Goal: Contribute content: Contribute content

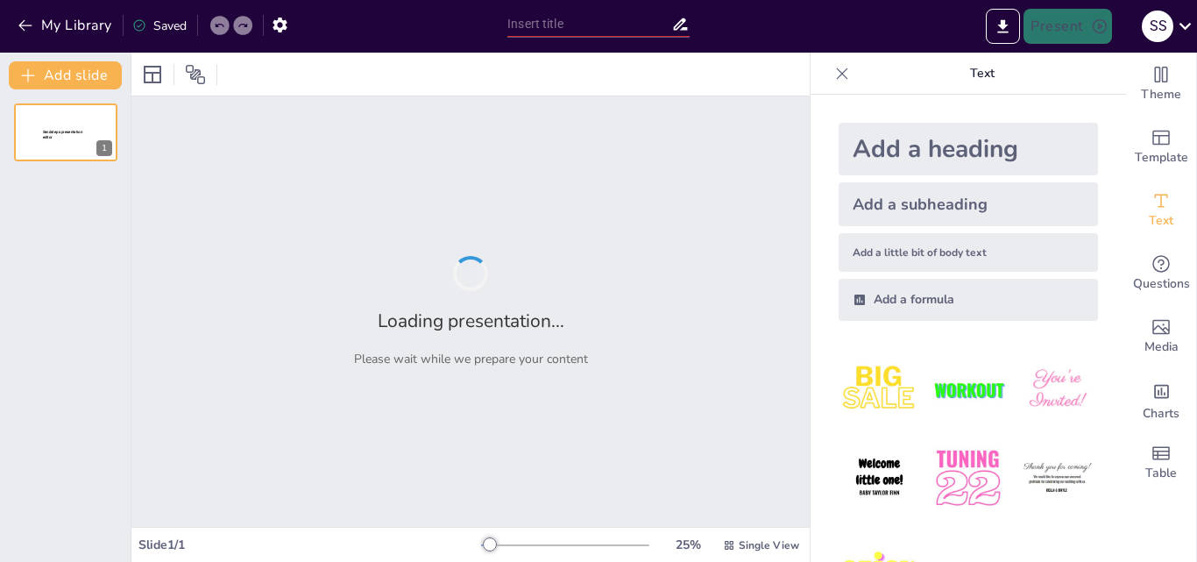
type input "Choose the Correct Relative Pronoun: A Quiz"
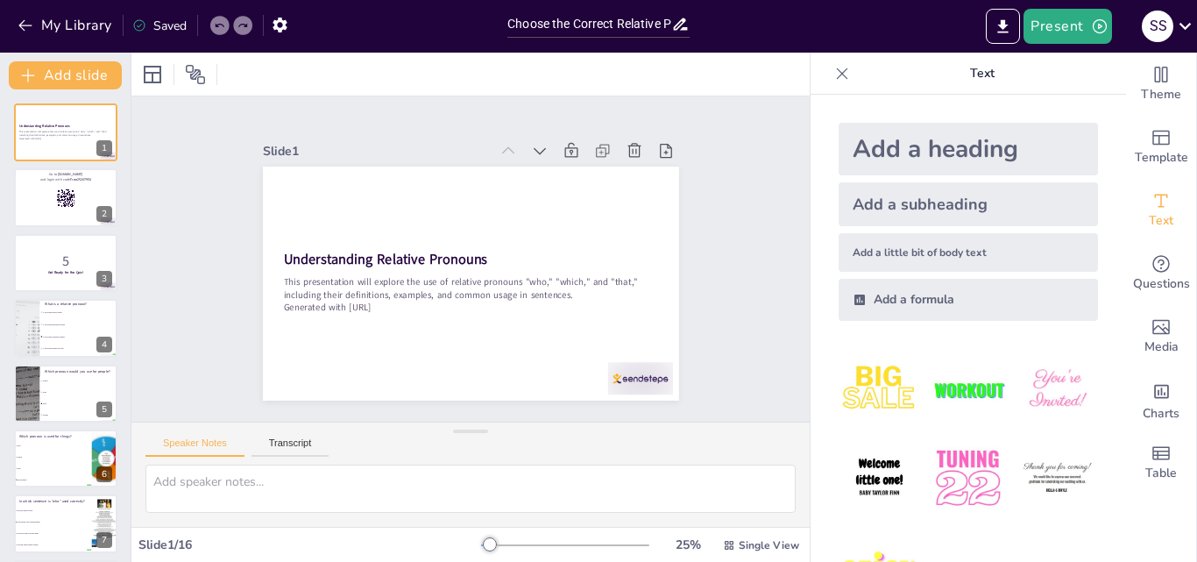
checkbox input "true"
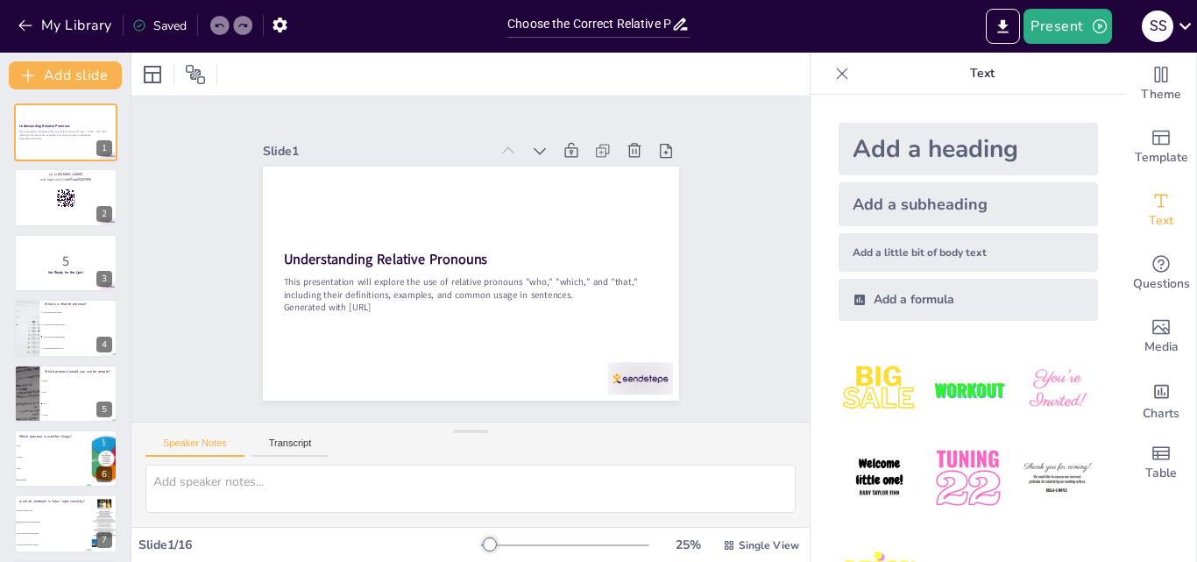
checkbox input "true"
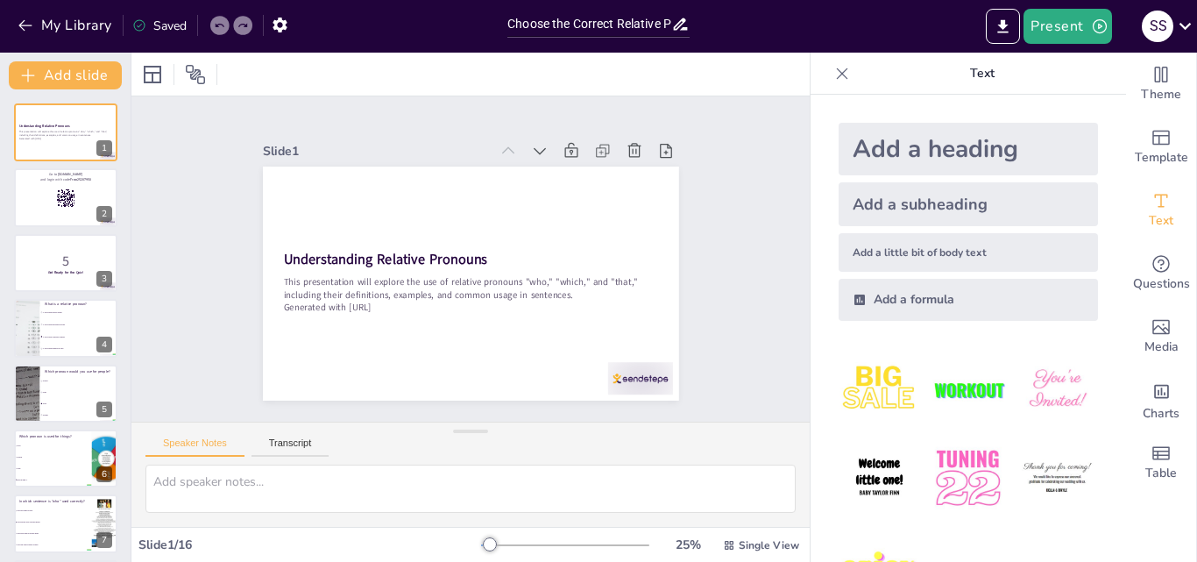
checkbox input "true"
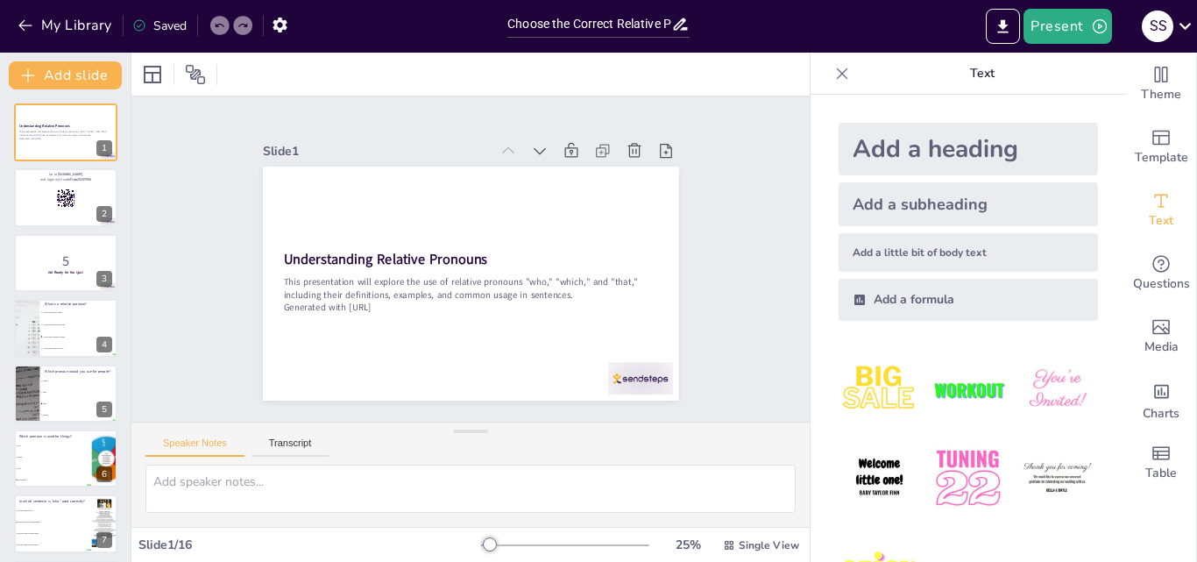
checkbox input "true"
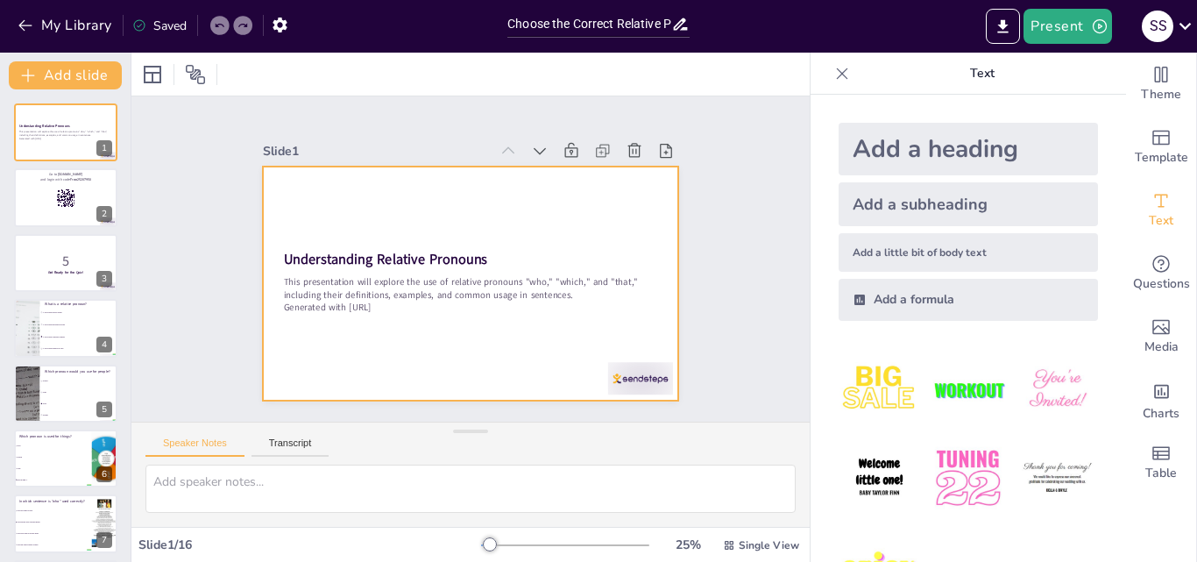
checkbox input "true"
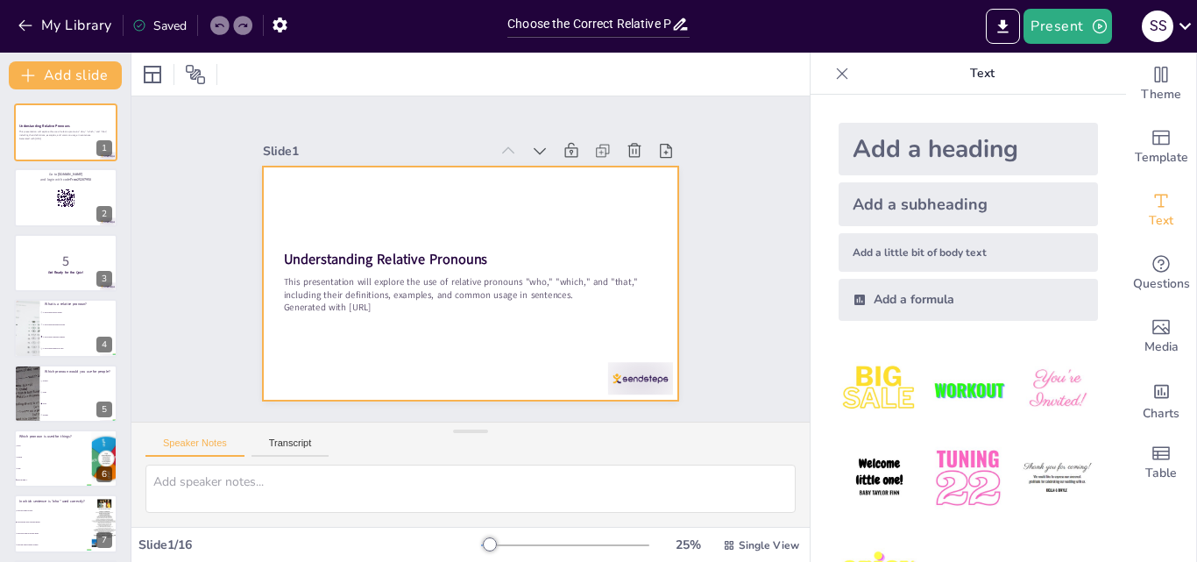
checkbox input "true"
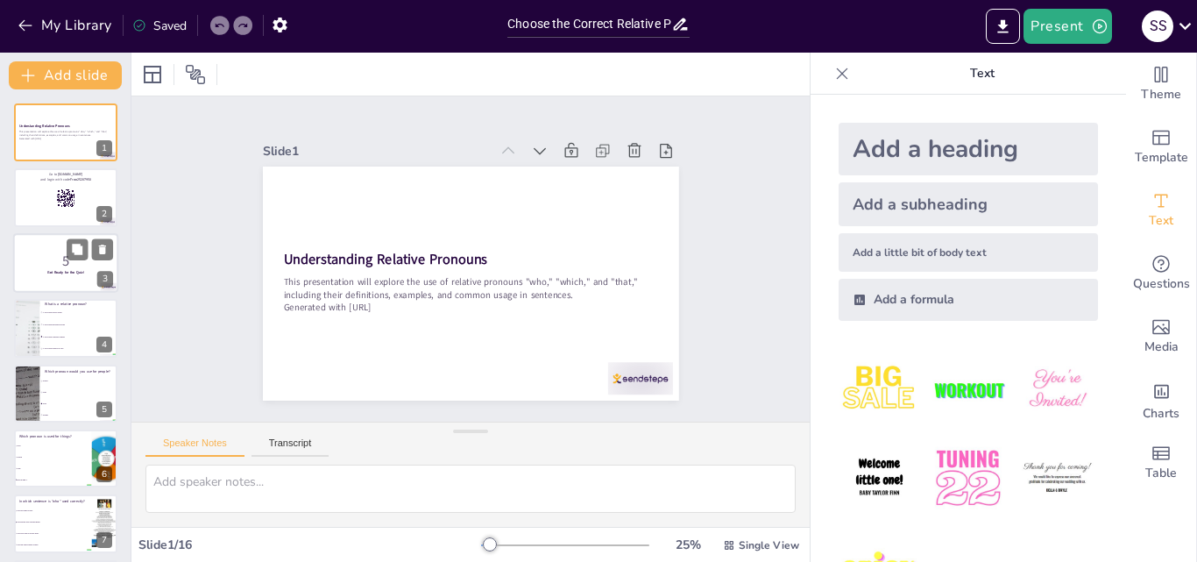
checkbox input "true"
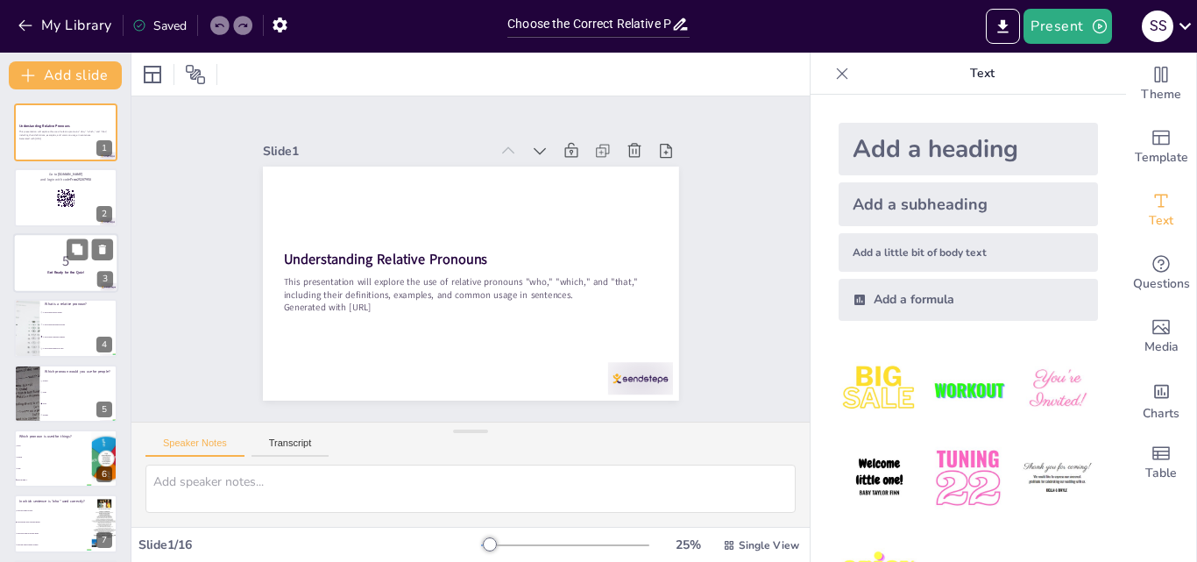
checkbox input "true"
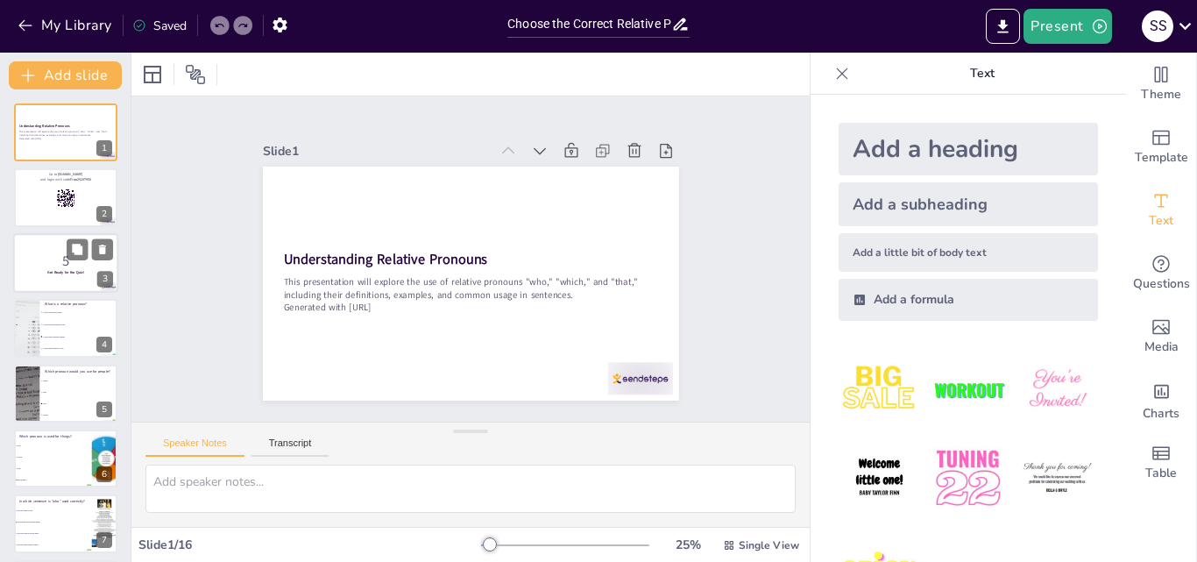
checkbox input "true"
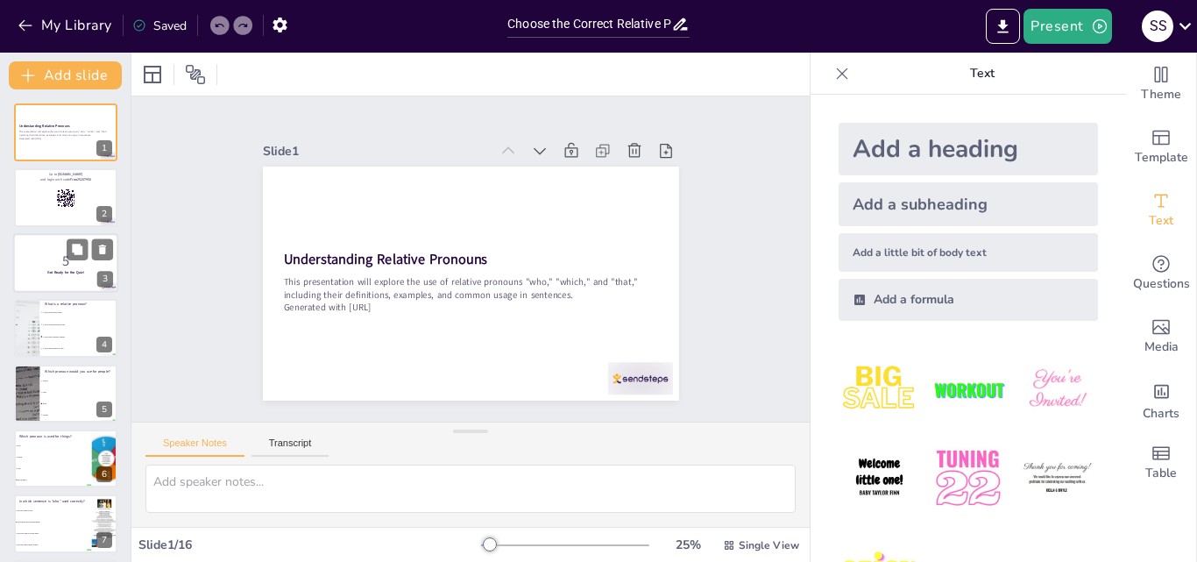
checkbox input "true"
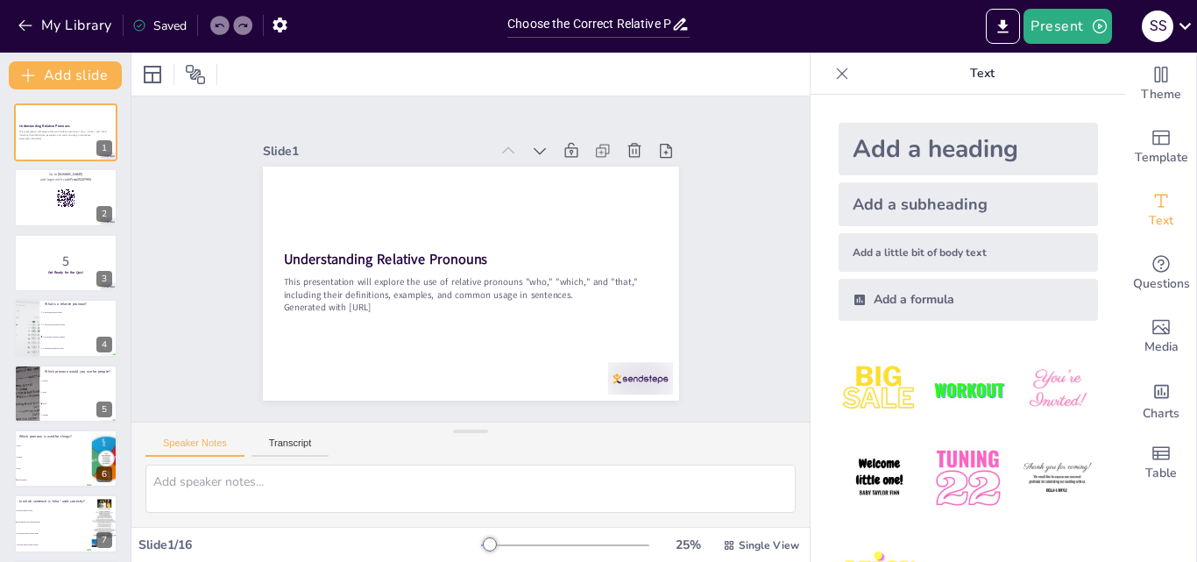
checkbox input "true"
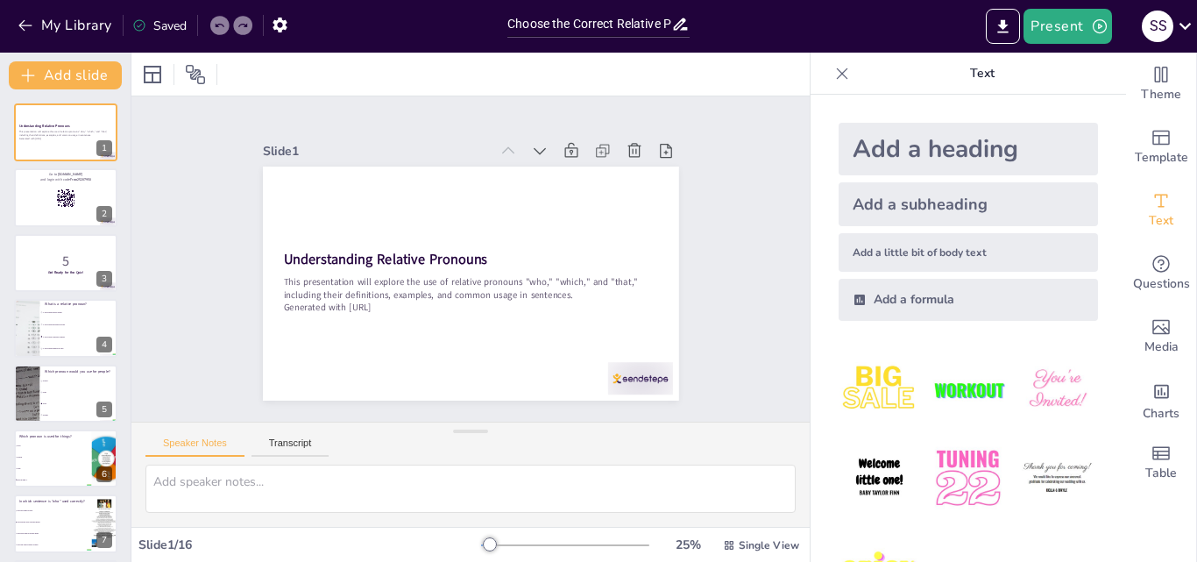
checkbox input "true"
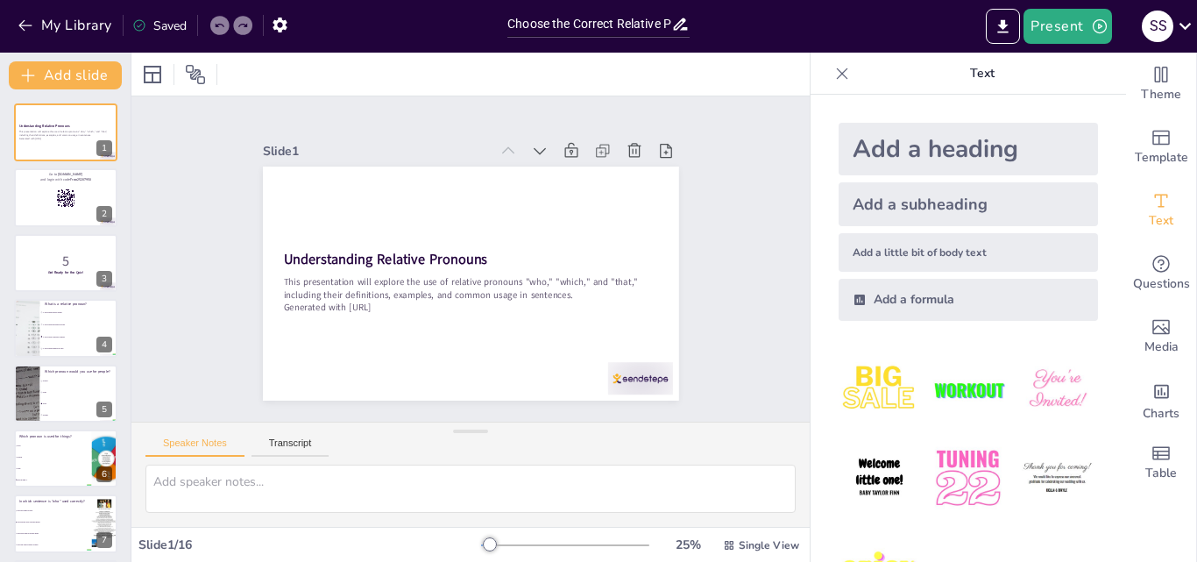
checkbox input "true"
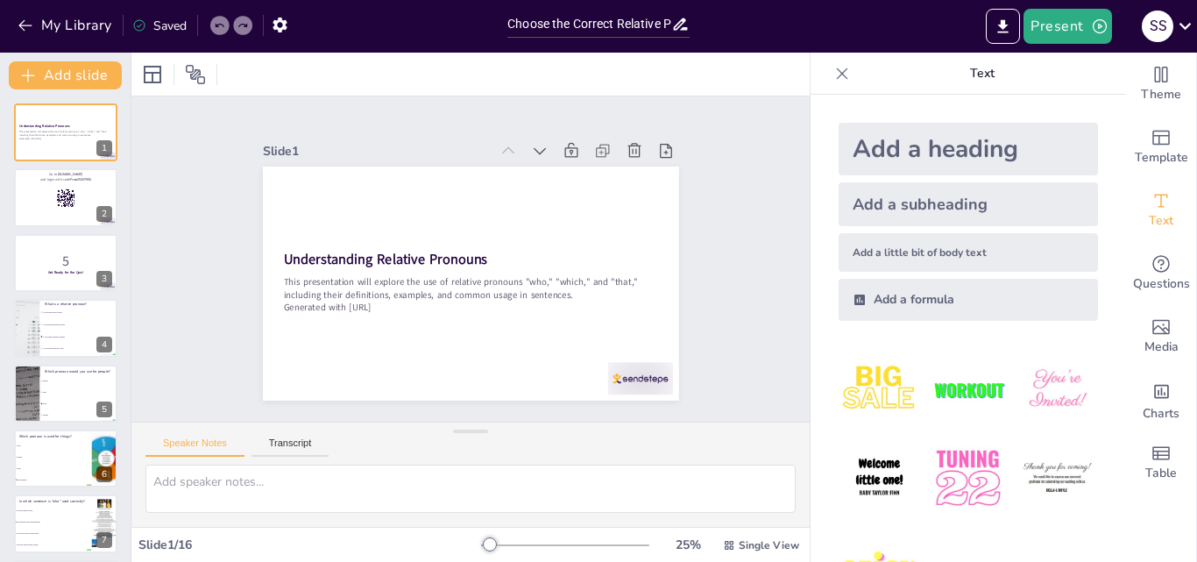
checkbox input "true"
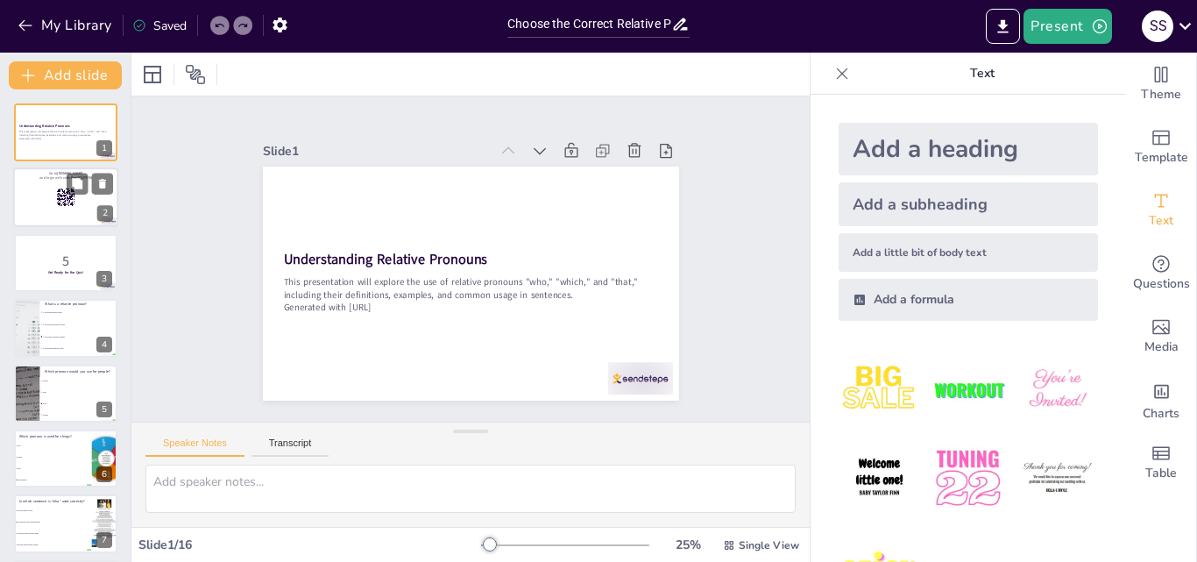
checkbox input "true"
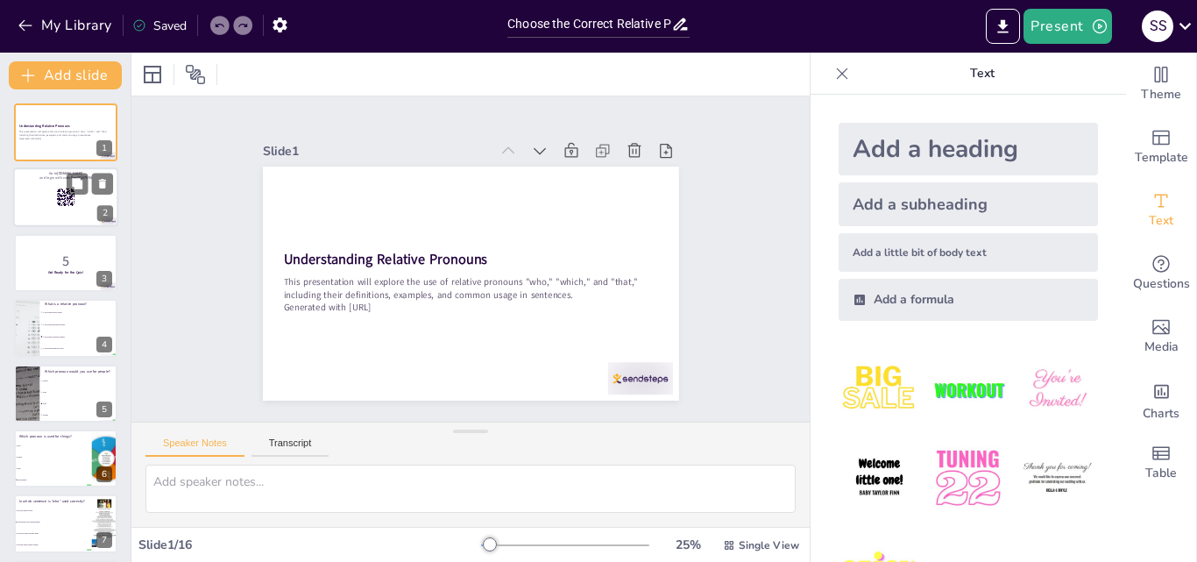
checkbox input "true"
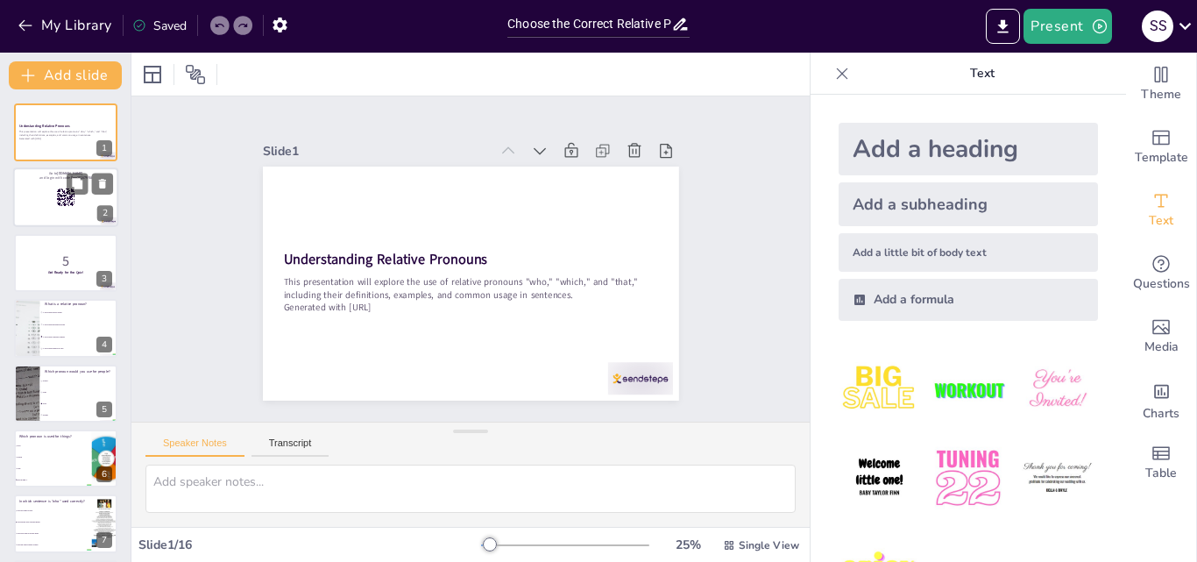
checkbox input "true"
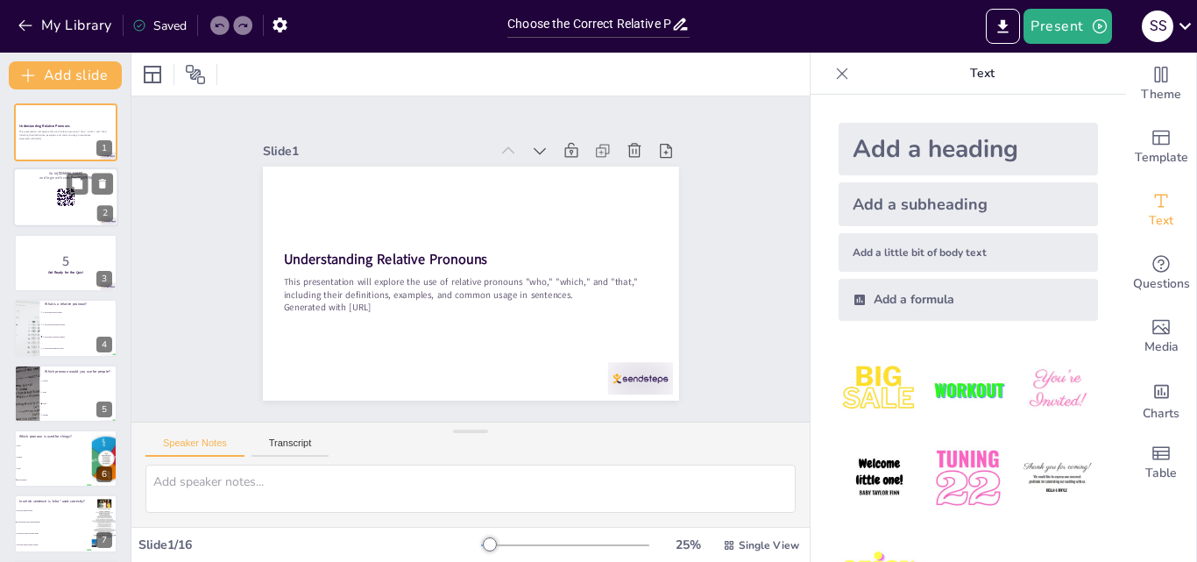
checkbox input "true"
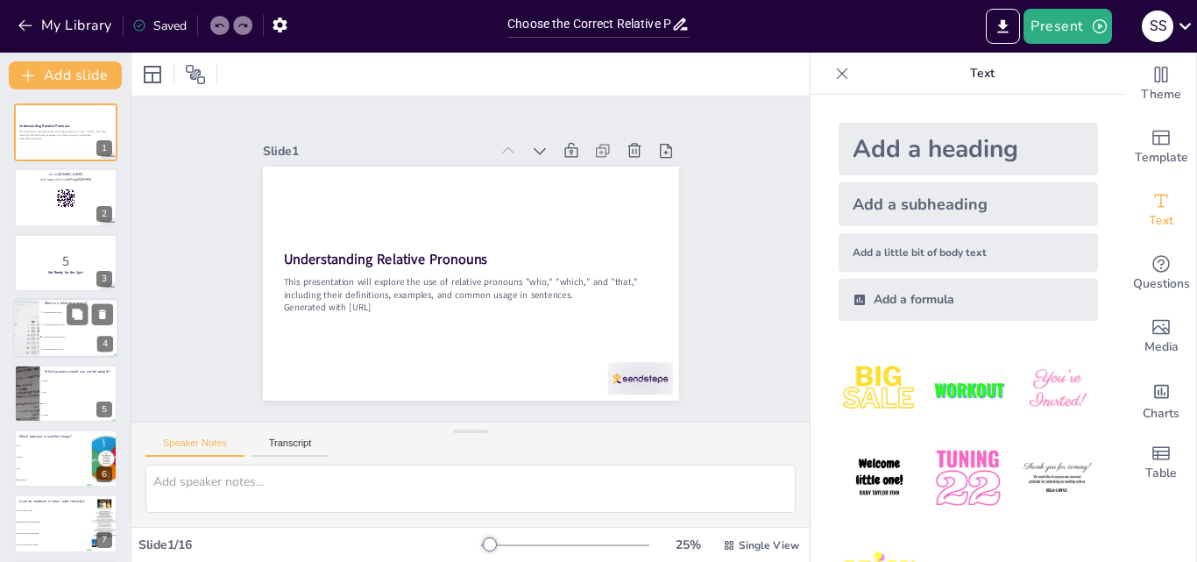
checkbox input "true"
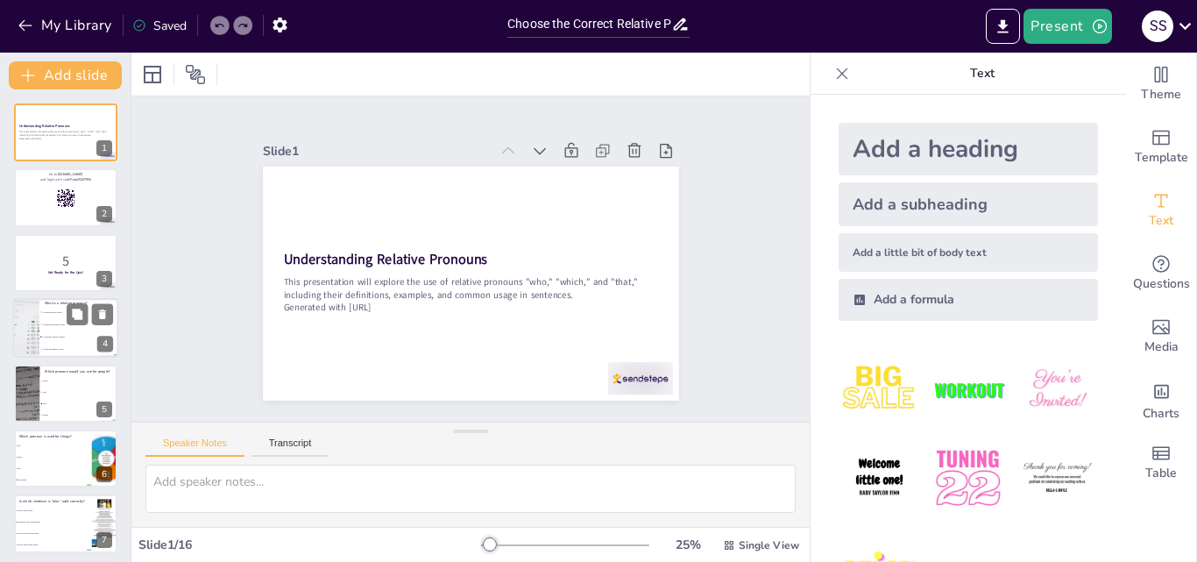
checkbox input "true"
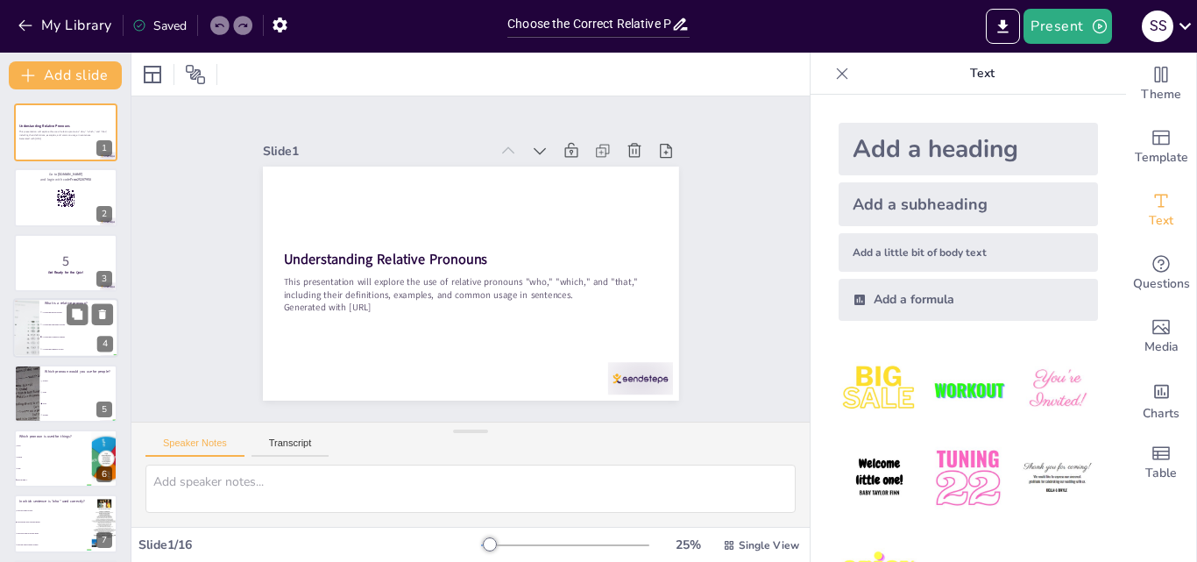
checkbox input "true"
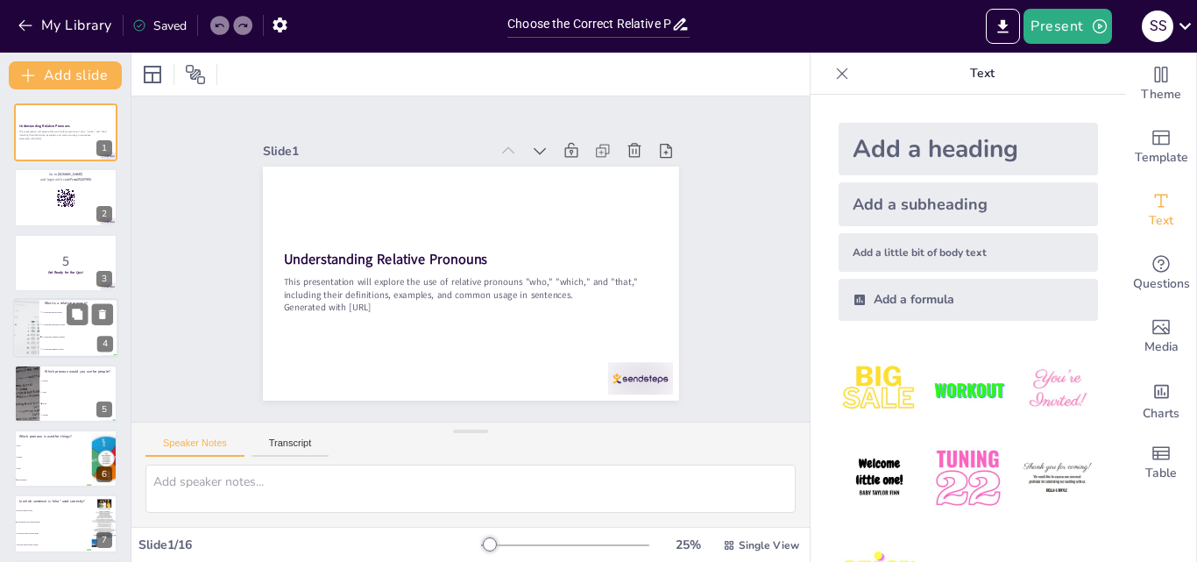
checkbox input "true"
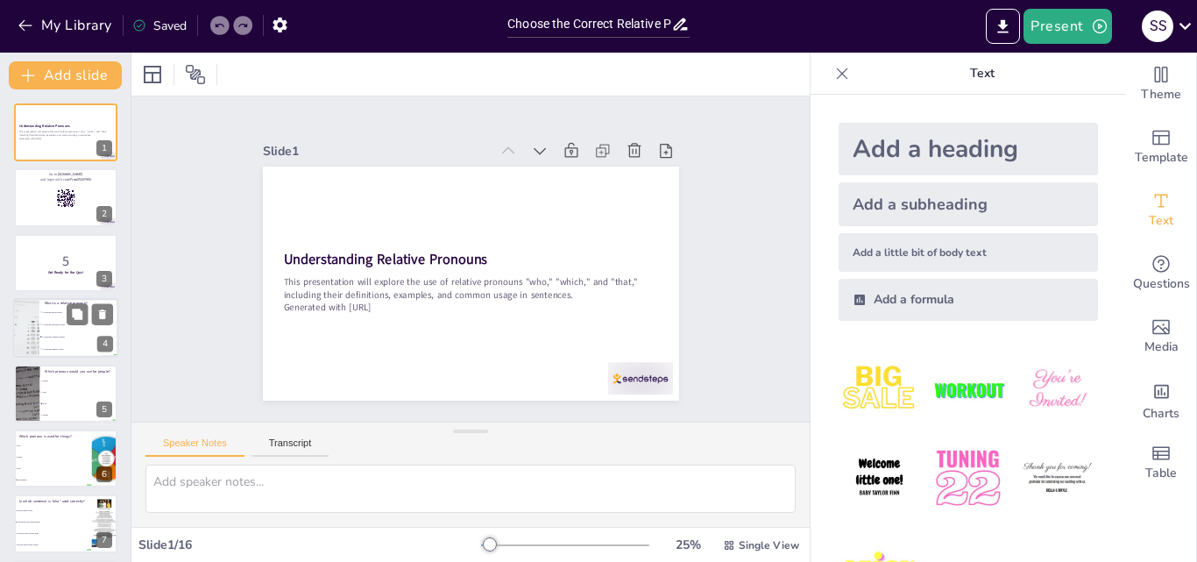
checkbox input "true"
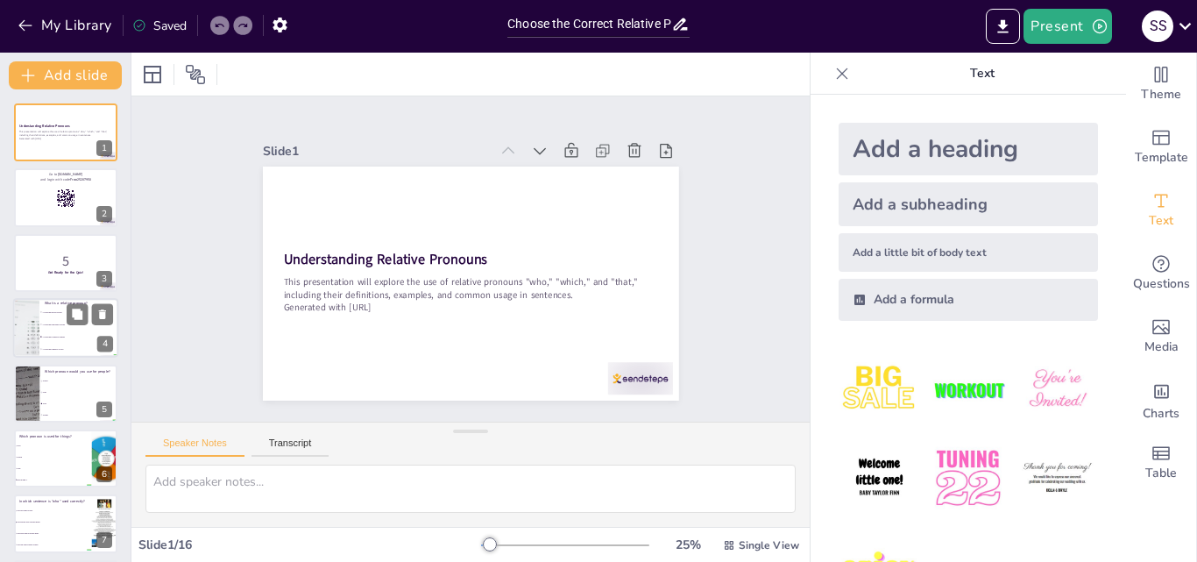
checkbox input "true"
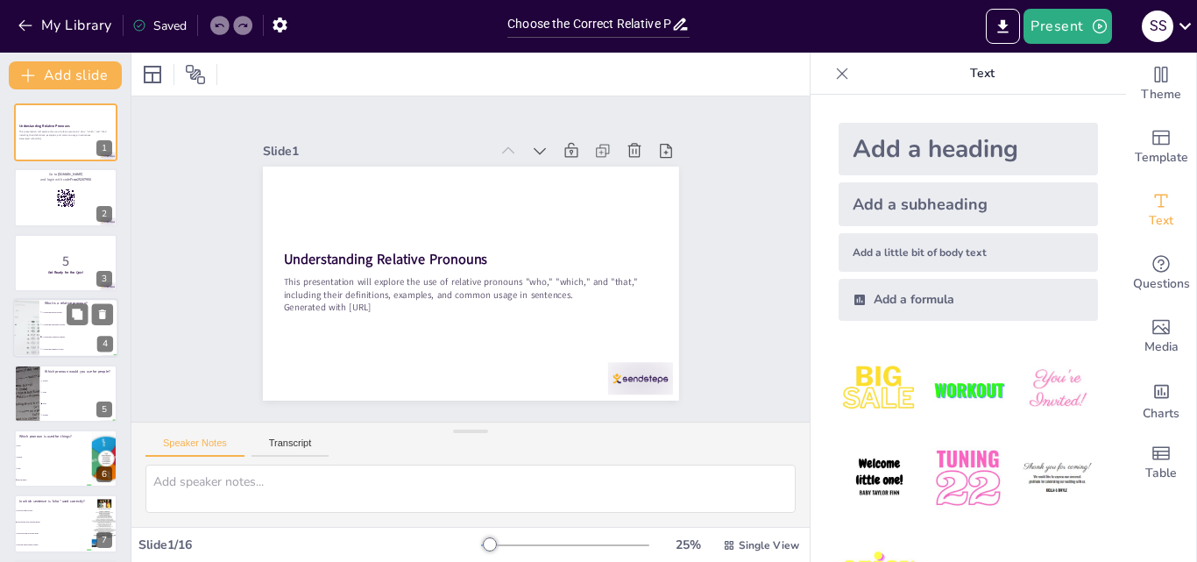
checkbox input "true"
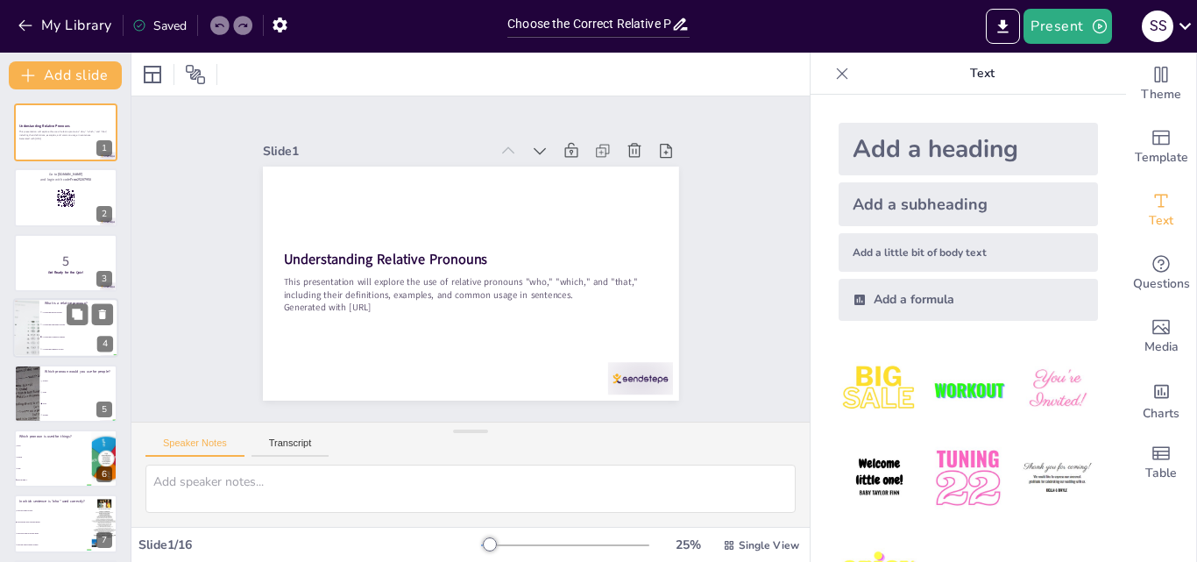
checkbox input "true"
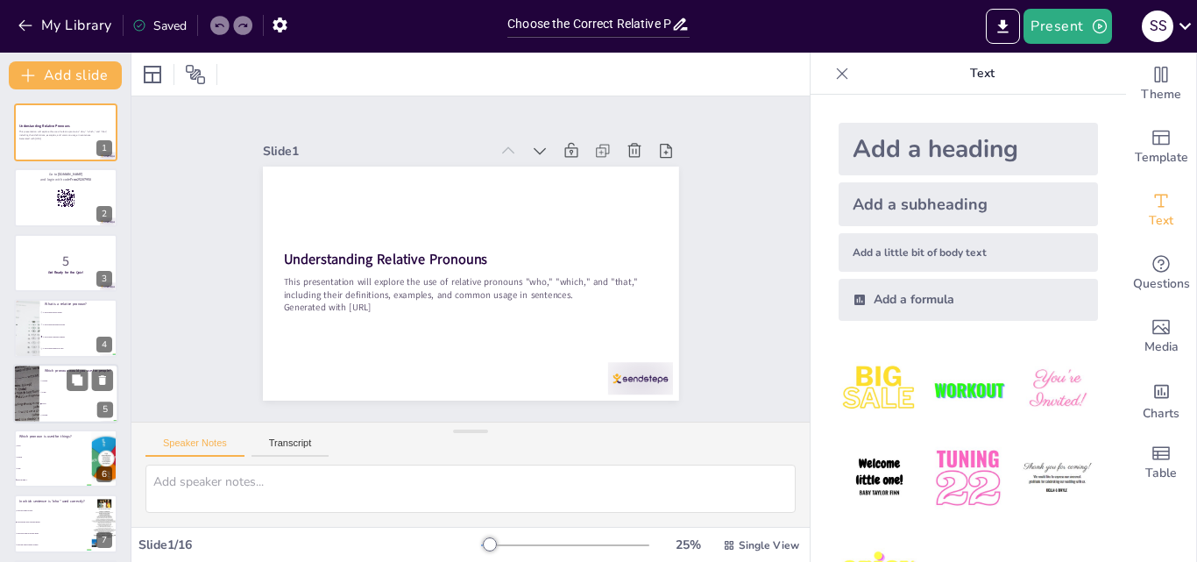
checkbox input "true"
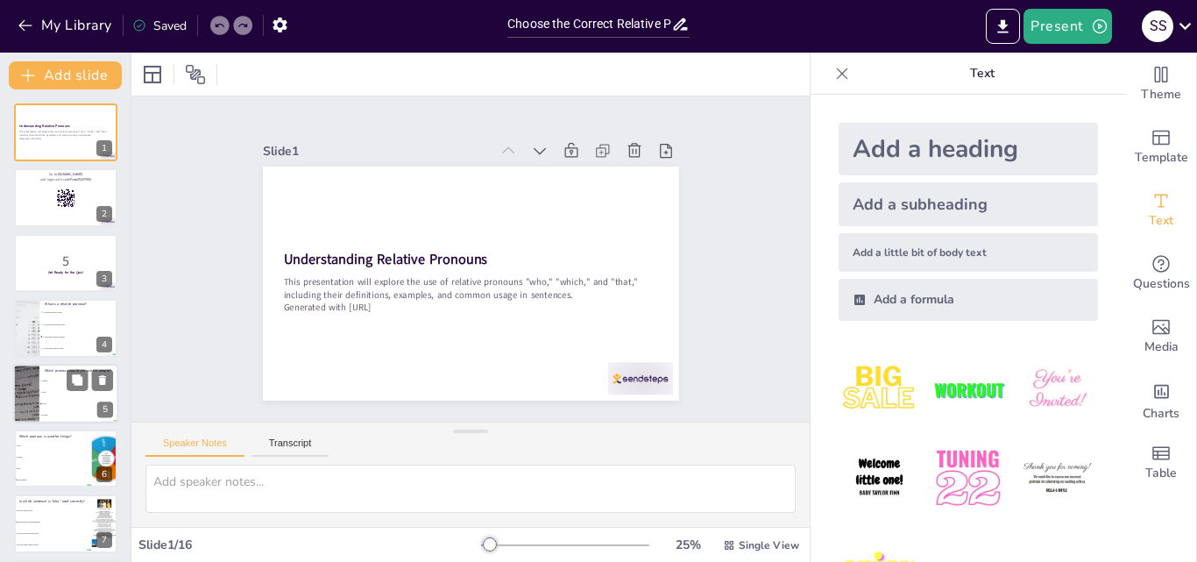
checkbox input "true"
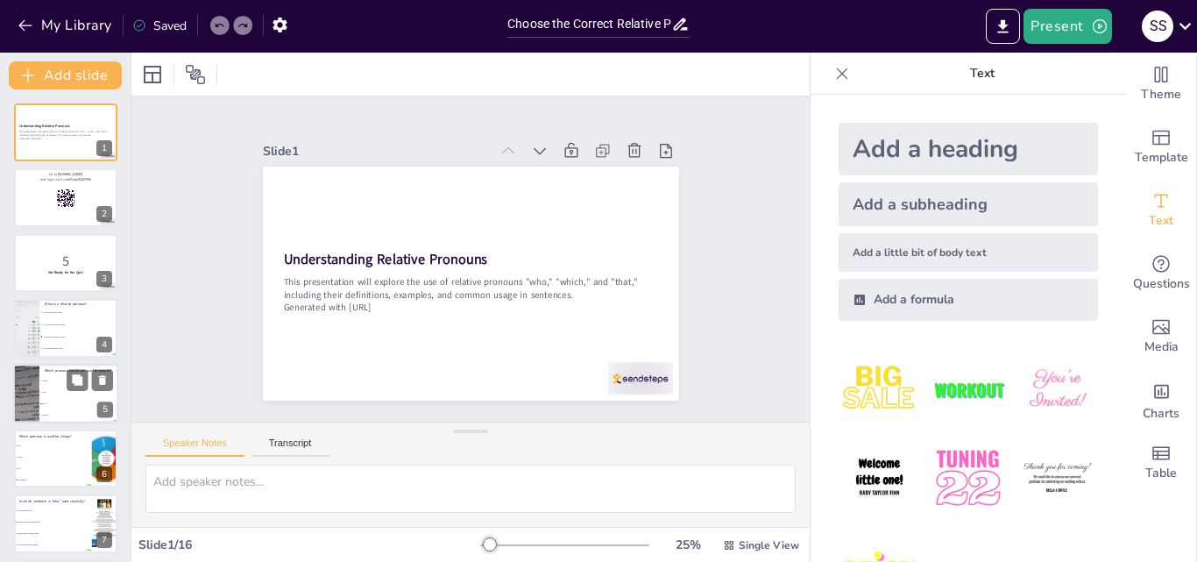
checkbox input "true"
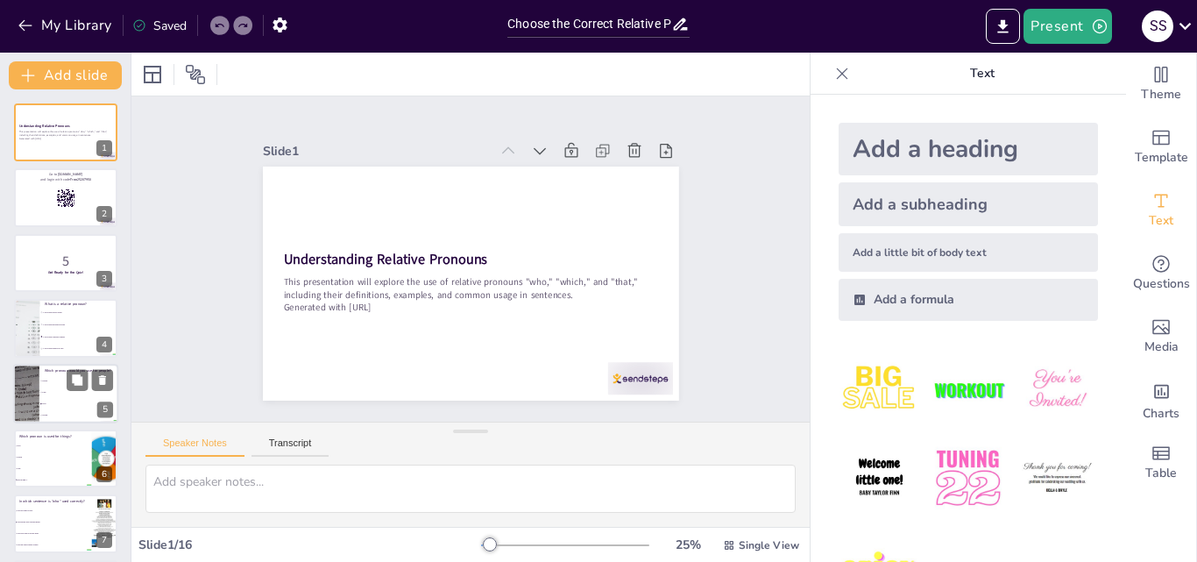
checkbox input "true"
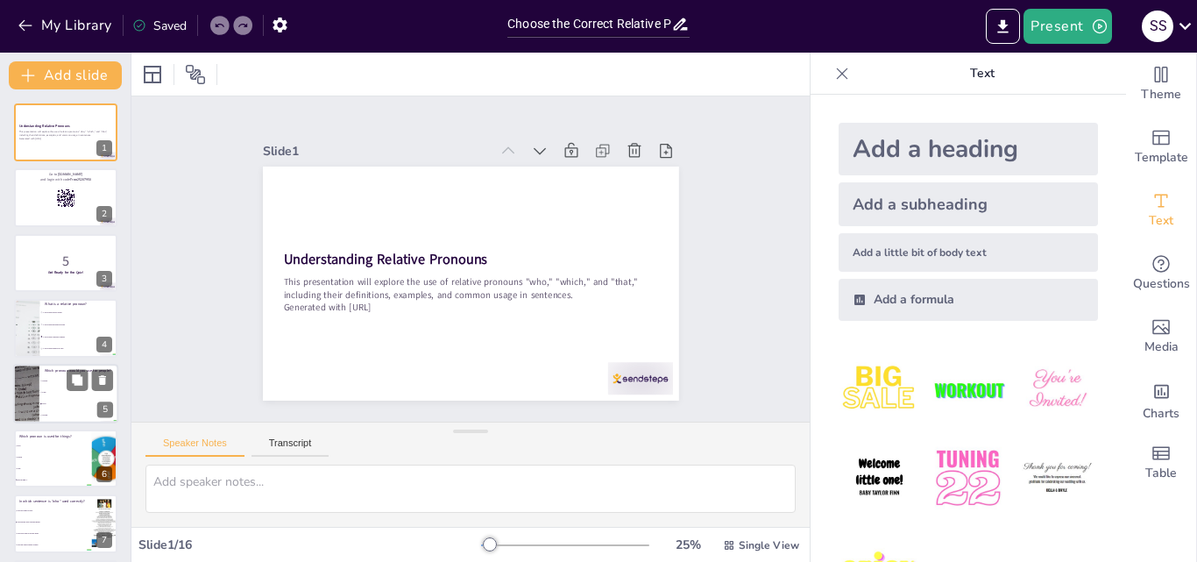
checkbox input "true"
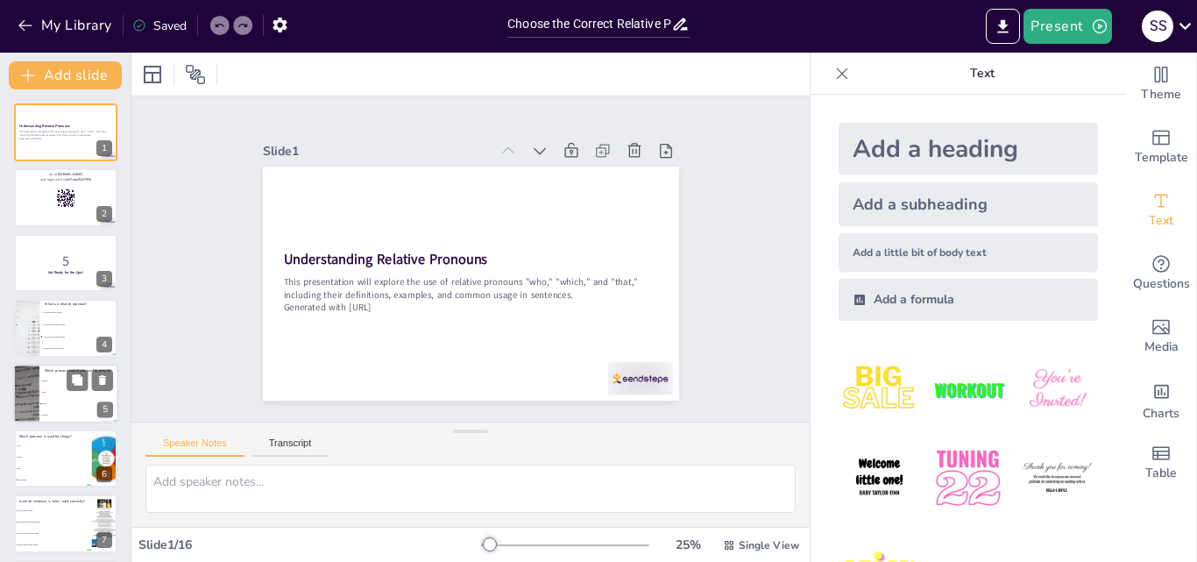
checkbox input "true"
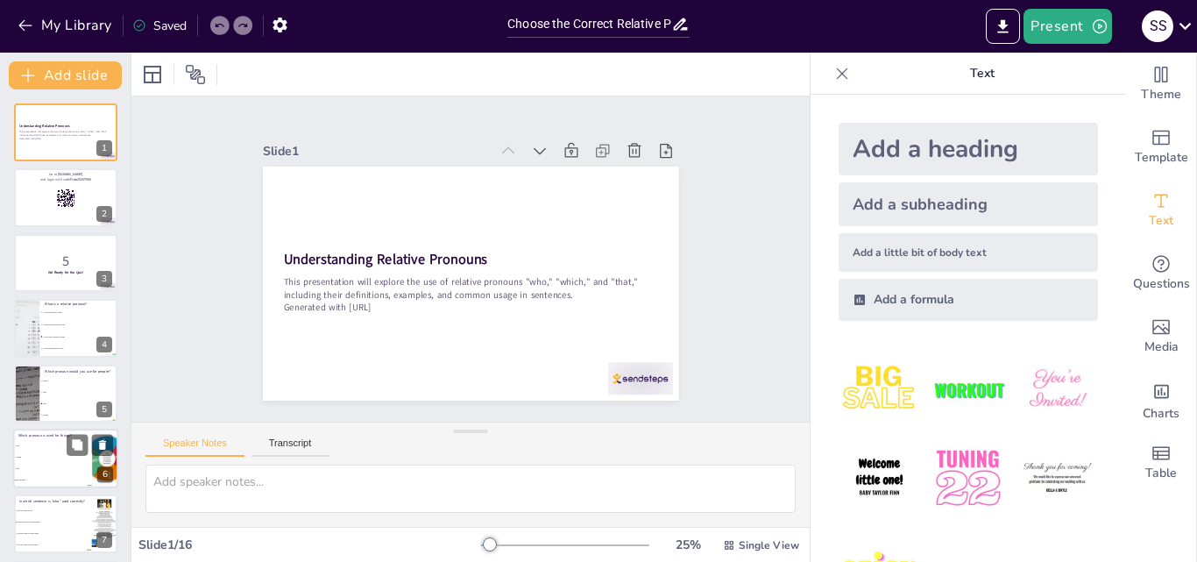
checkbox input "true"
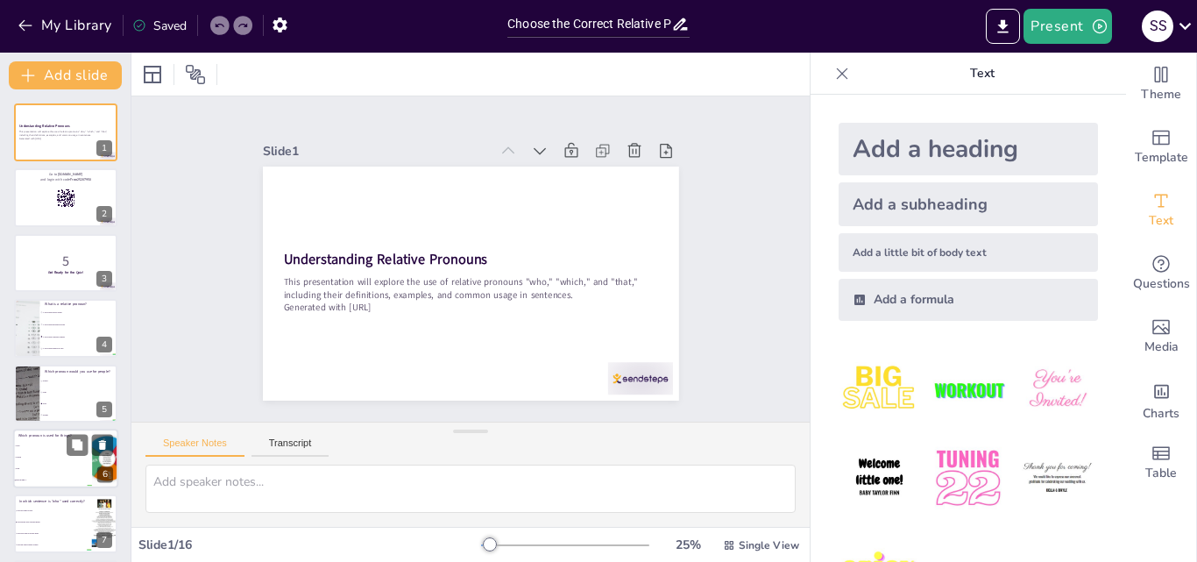
checkbox input "true"
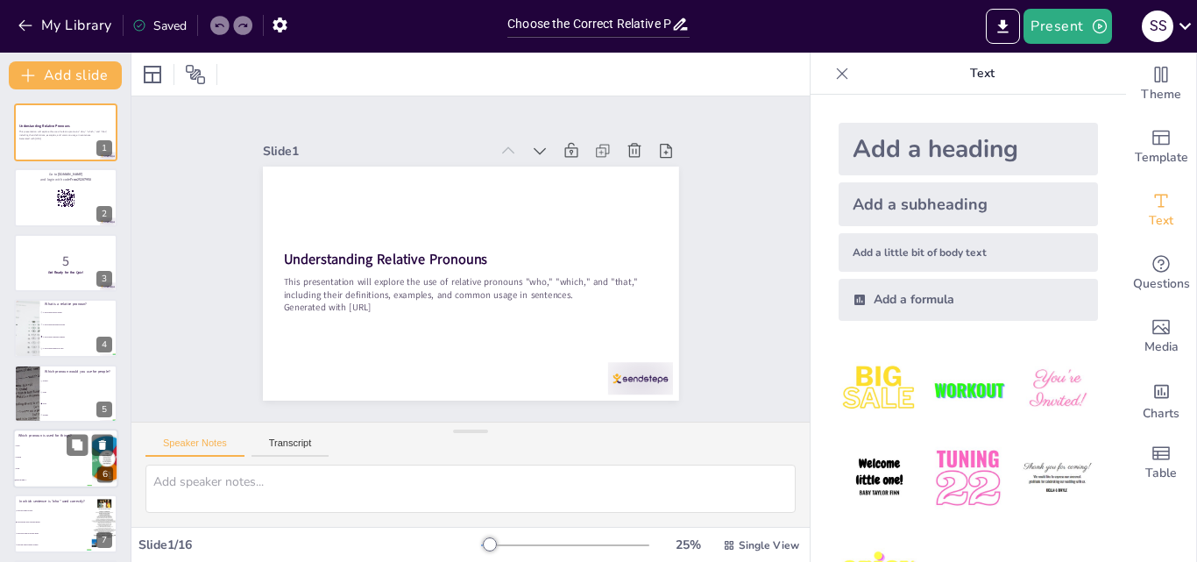
checkbox input "true"
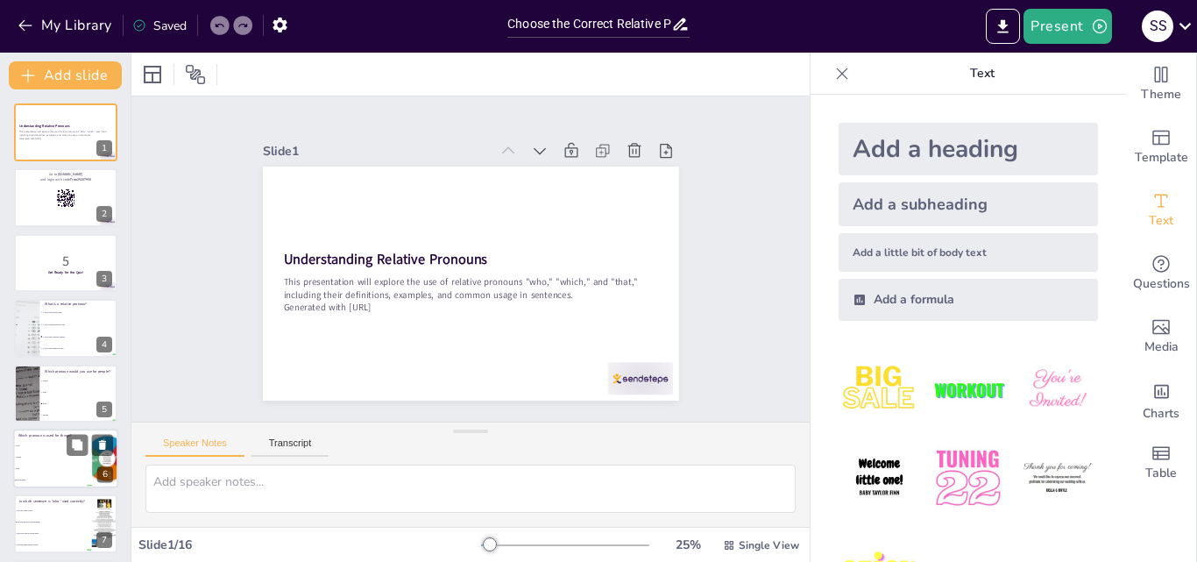
checkbox input "true"
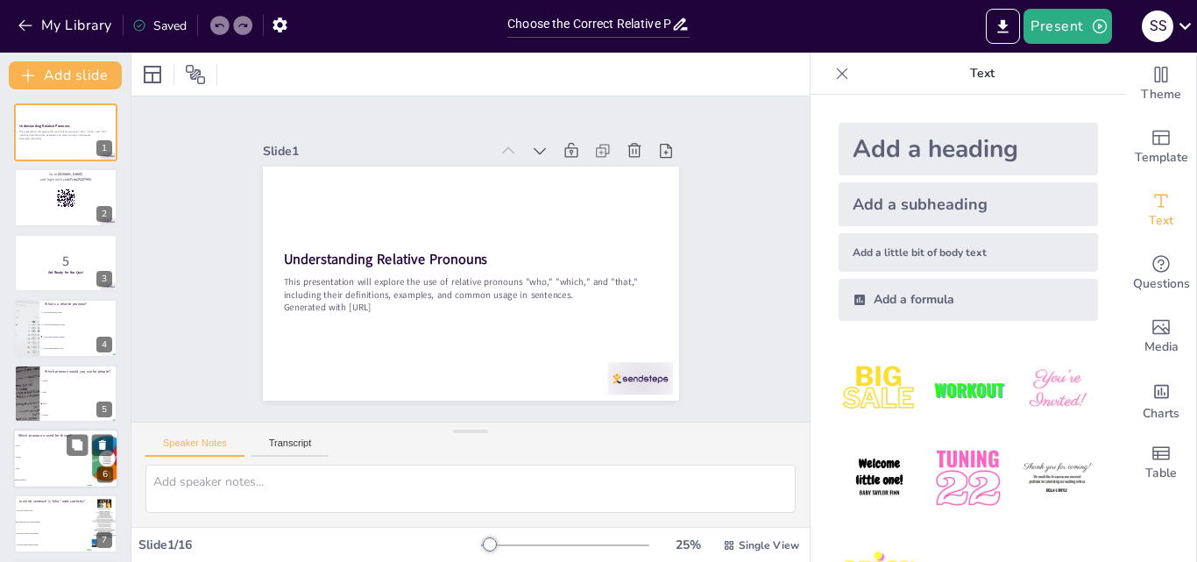
checkbox input "true"
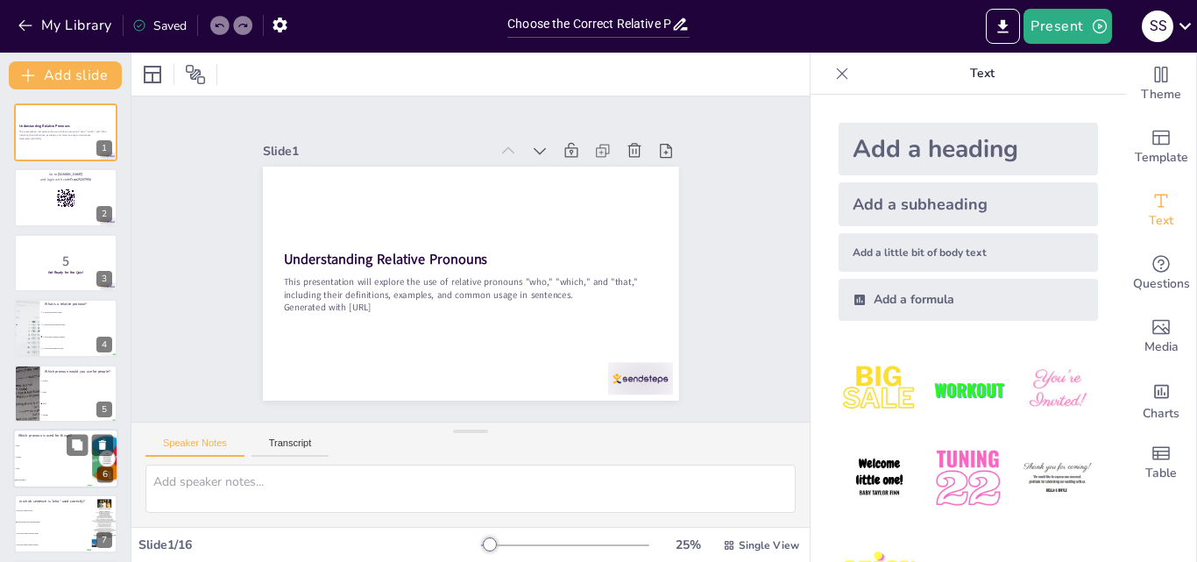
checkbox input "true"
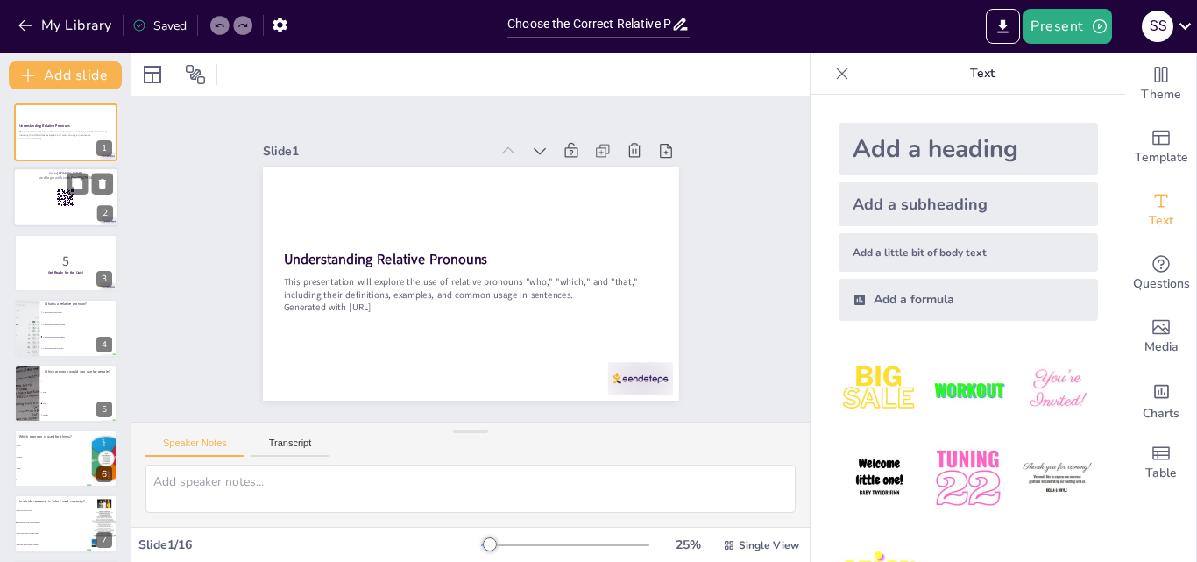
checkbox input "true"
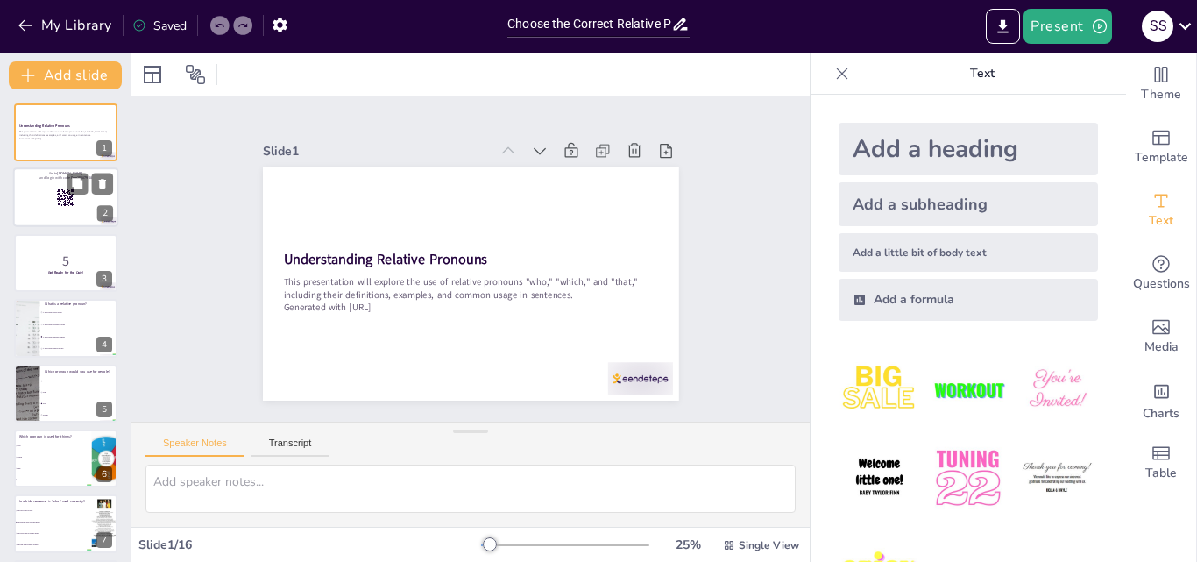
checkbox input "true"
click at [85, 128] on button at bounding box center [77, 118] width 21 height 21
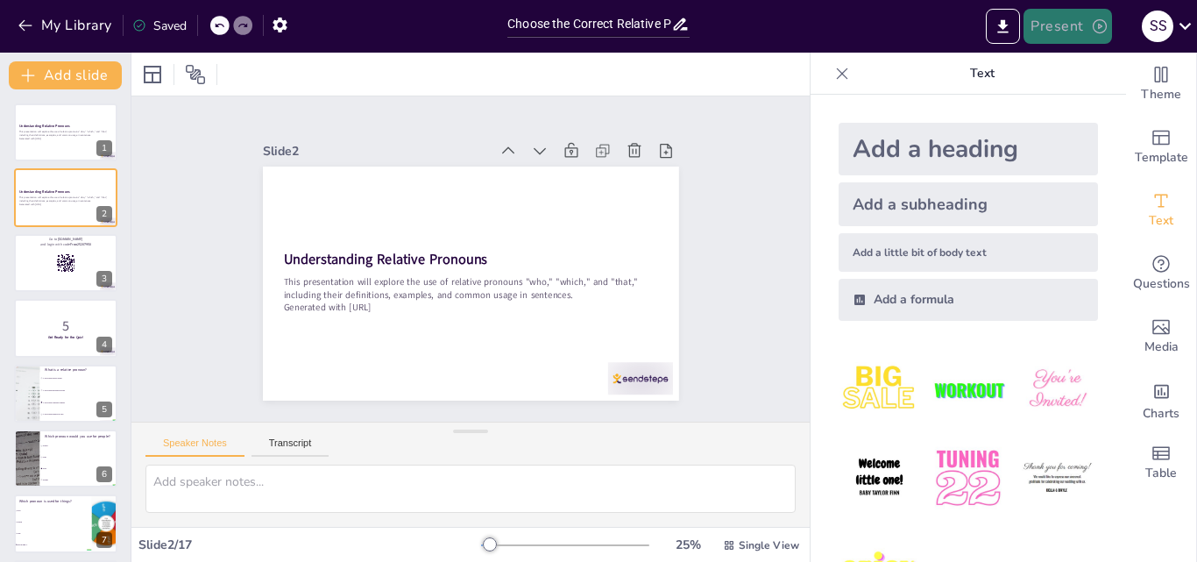
click at [1069, 19] on button "Present" at bounding box center [1068, 26] width 88 height 35
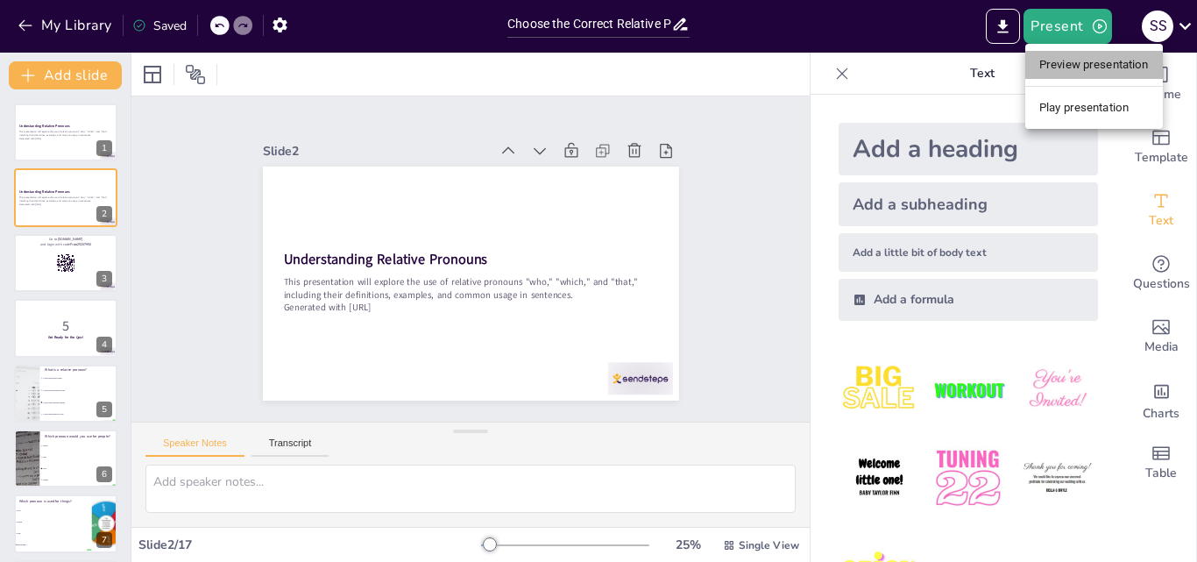
click at [1090, 63] on li "Preview presentation" at bounding box center [1094, 65] width 138 height 28
